Goal: Find specific page/section: Find specific page/section

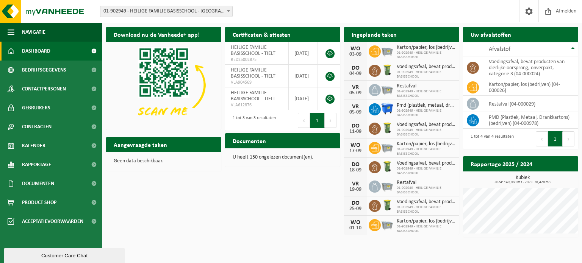
click at [156, 16] on span "01-902949 - HEILIGE FAMILIE BASISSCHOOL - [GEOGRAPHIC_DATA]" at bounding box center [166, 11] width 132 height 11
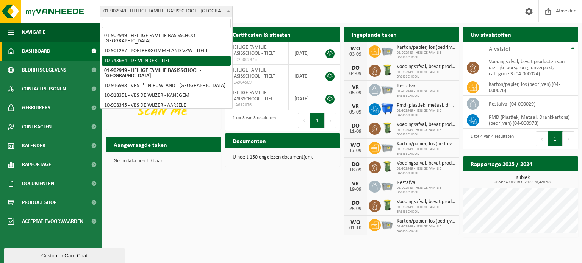
select select "23301"
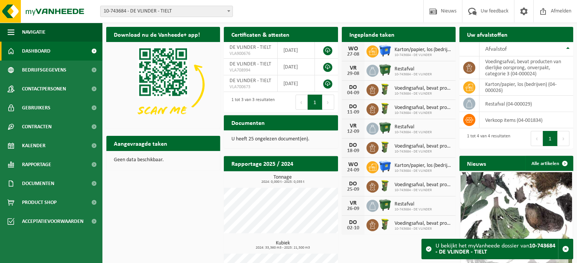
click at [29, 147] on span "Kalender" at bounding box center [34, 145] width 24 height 19
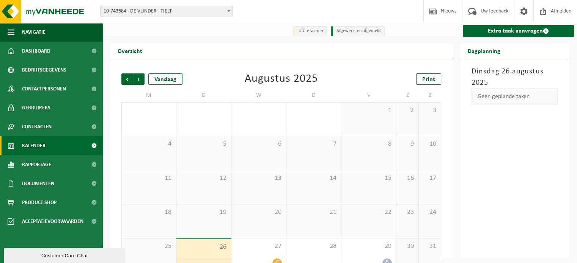
click at [148, 11] on span "10-743684 - DE VLINDER - TIELT" at bounding box center [166, 11] width 132 height 11
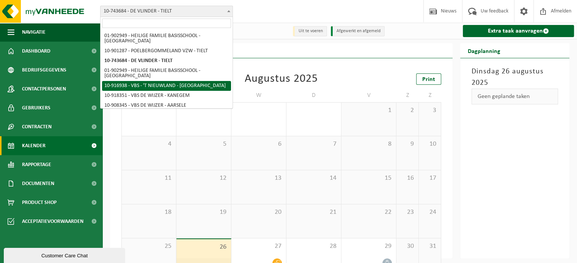
select select "127772"
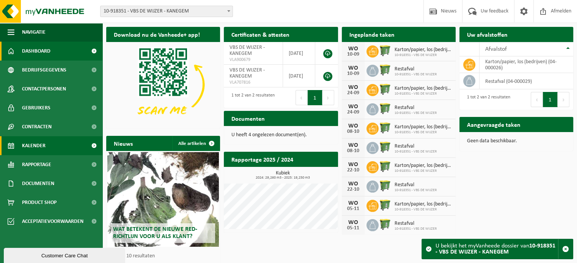
click at [37, 144] on span "Kalender" at bounding box center [34, 145] width 24 height 19
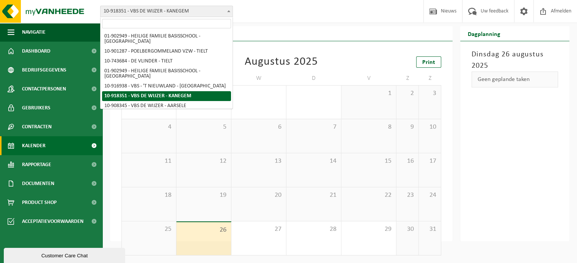
click at [126, 12] on span "10-918351 - VBS DE WIJZER - KANEGEM" at bounding box center [166, 11] width 132 height 11
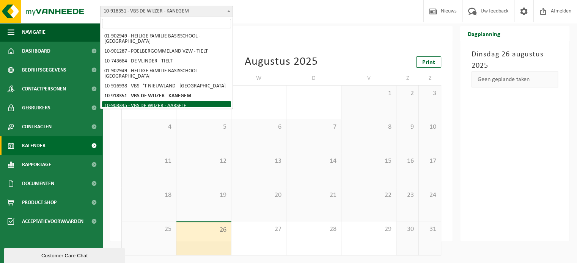
select select "123549"
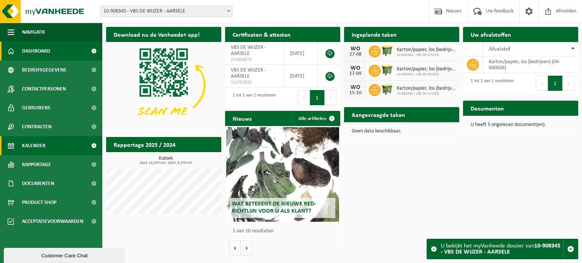
click at [27, 146] on span "Kalender" at bounding box center [34, 145] width 24 height 19
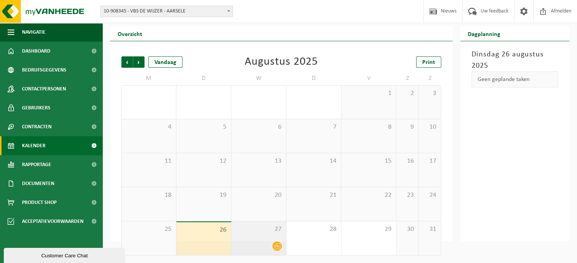
click at [267, 241] on div "27" at bounding box center [258, 239] width 55 height 34
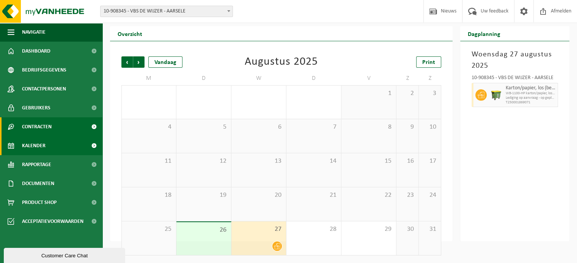
click at [51, 127] on span "Contracten" at bounding box center [37, 127] width 30 height 19
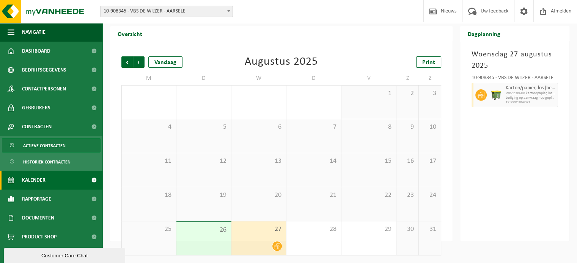
click at [49, 145] on span "Actieve contracten" at bounding box center [44, 146] width 42 height 14
